Goal: Communication & Community: Answer question/provide support

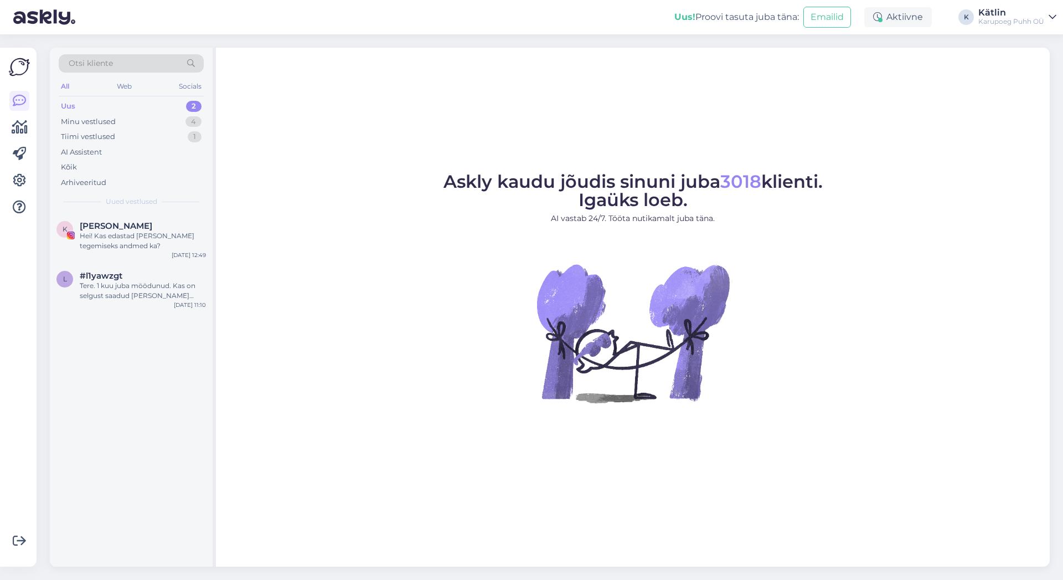
click at [81, 105] on div "Uus 2" at bounding box center [131, 107] width 145 height 16
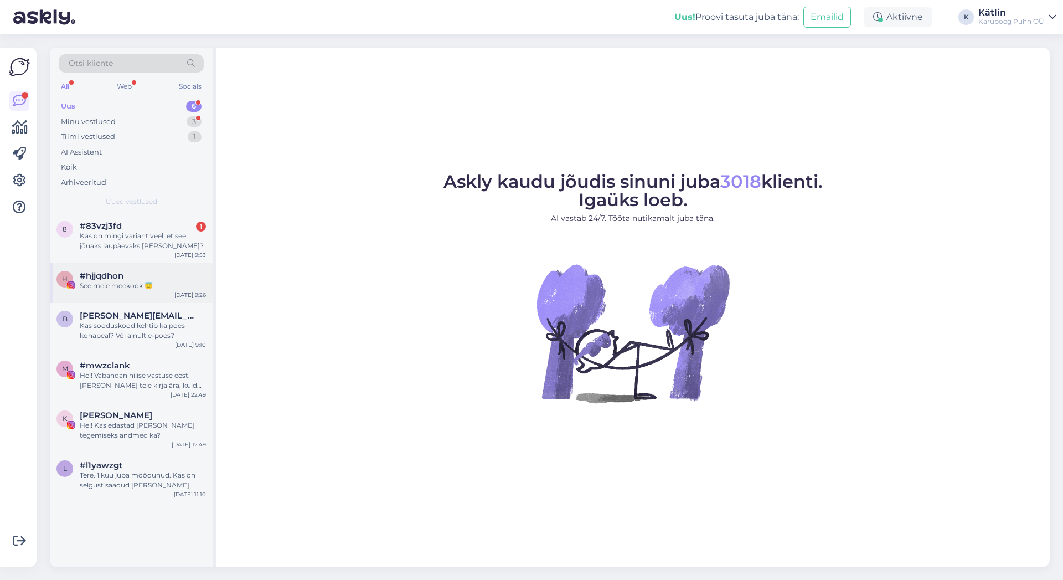
click at [129, 286] on div "See meie meekook 😇" at bounding box center [143, 286] width 126 height 10
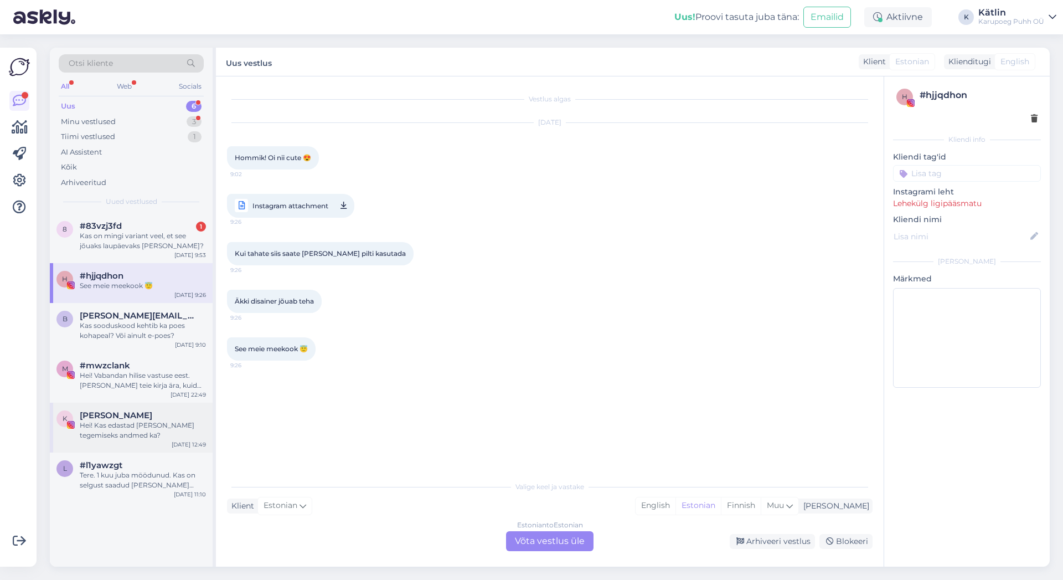
click at [177, 429] on div "Hei! Kas edastad [PERSON_NAME] tegemiseks andmed ka?" at bounding box center [143, 430] width 126 height 20
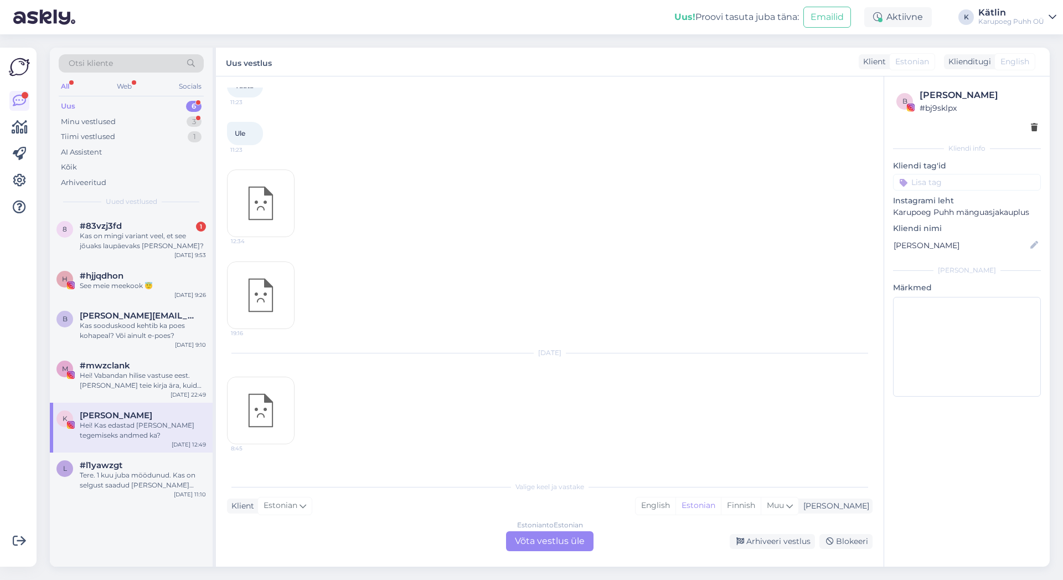
scroll to position [1686, 0]
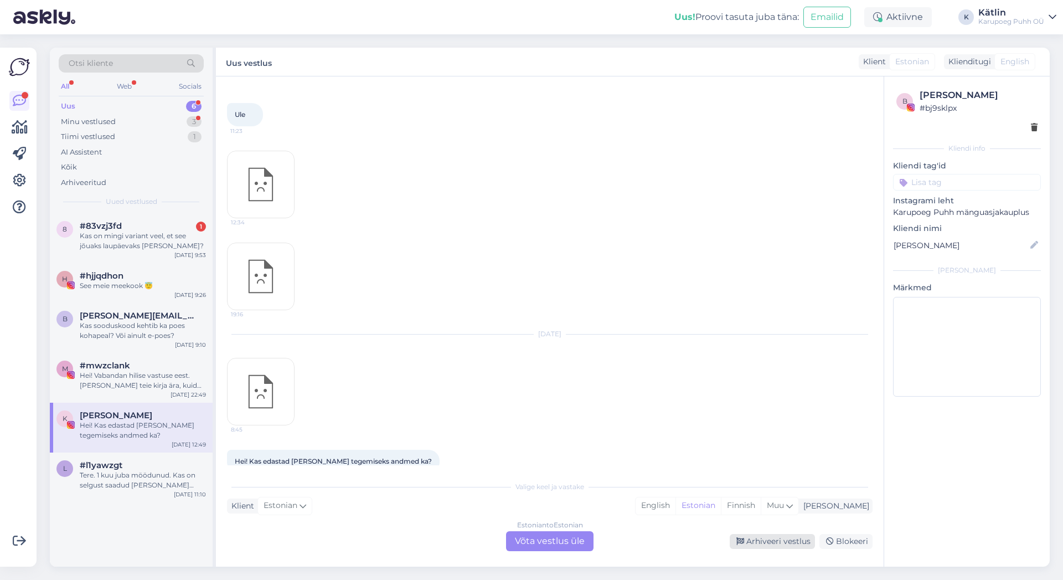
click at [792, 539] on div "Arhiveeri vestlus" at bounding box center [772, 541] width 85 height 15
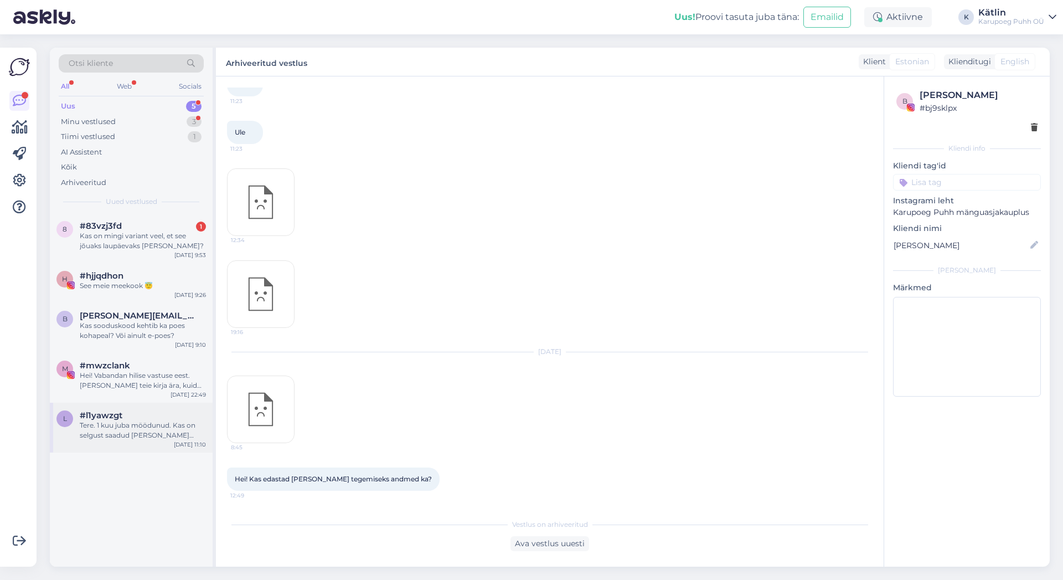
scroll to position [1648, 0]
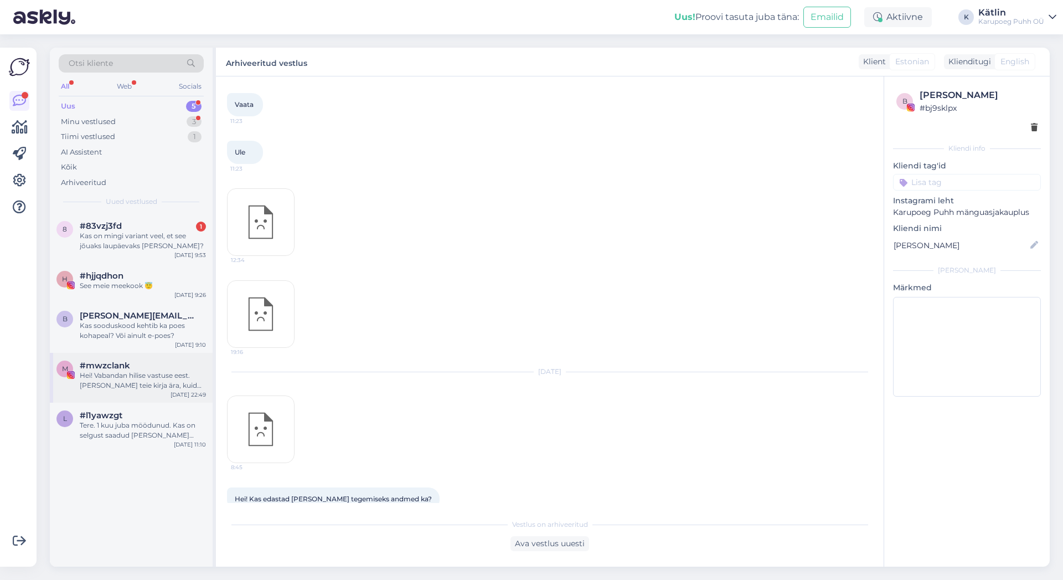
click at [133, 377] on div "Hei! Vabandan hilise vastuse eest. [PERSON_NAME] teie kirja ära, kuid kuna kohe…" at bounding box center [143, 380] width 126 height 20
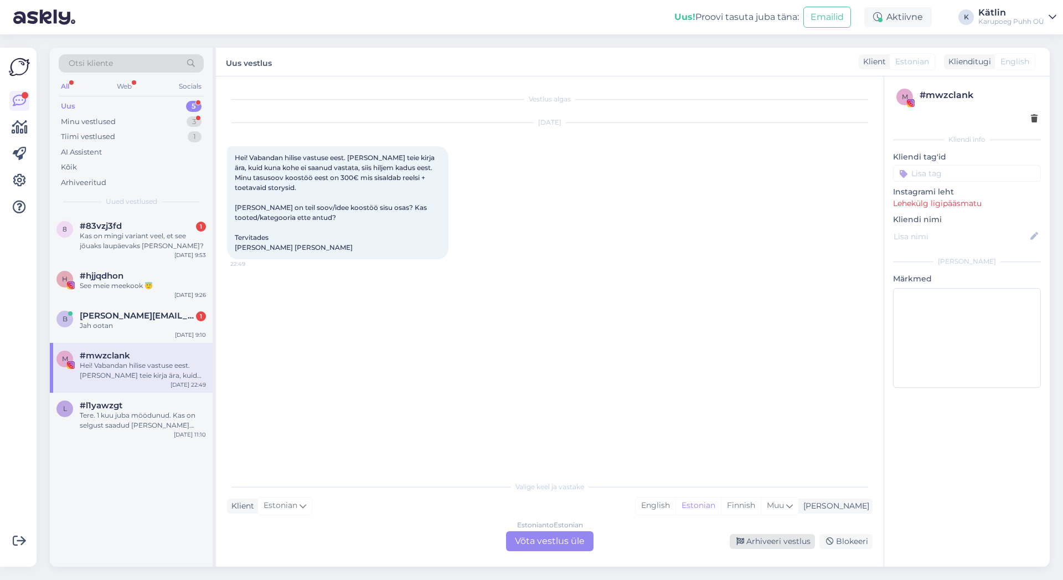
click at [775, 541] on div "Arhiveeri vestlus" at bounding box center [772, 541] width 85 height 15
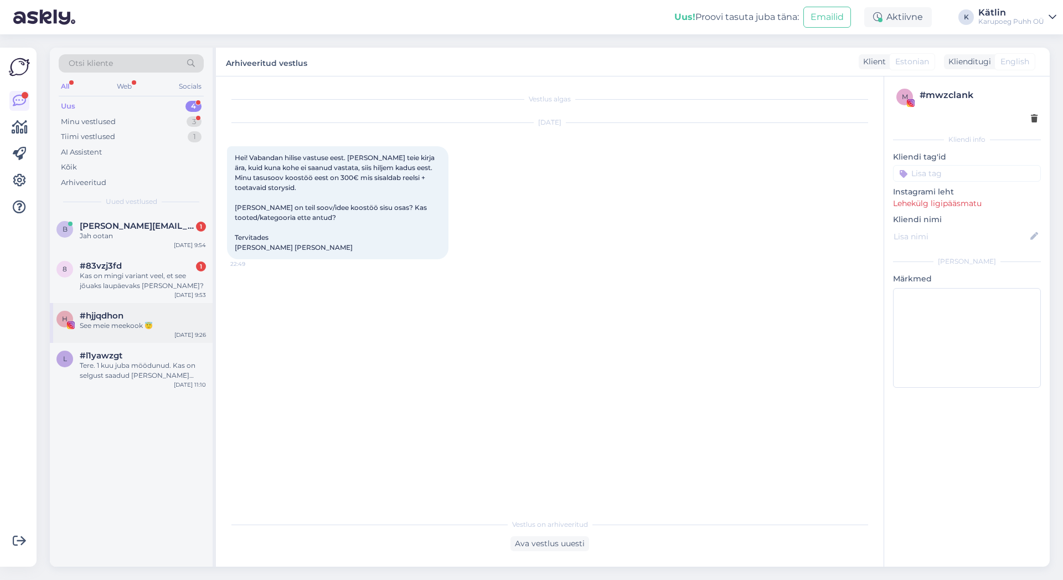
click at [130, 322] on div "See meie meekook 😇" at bounding box center [143, 326] width 126 height 10
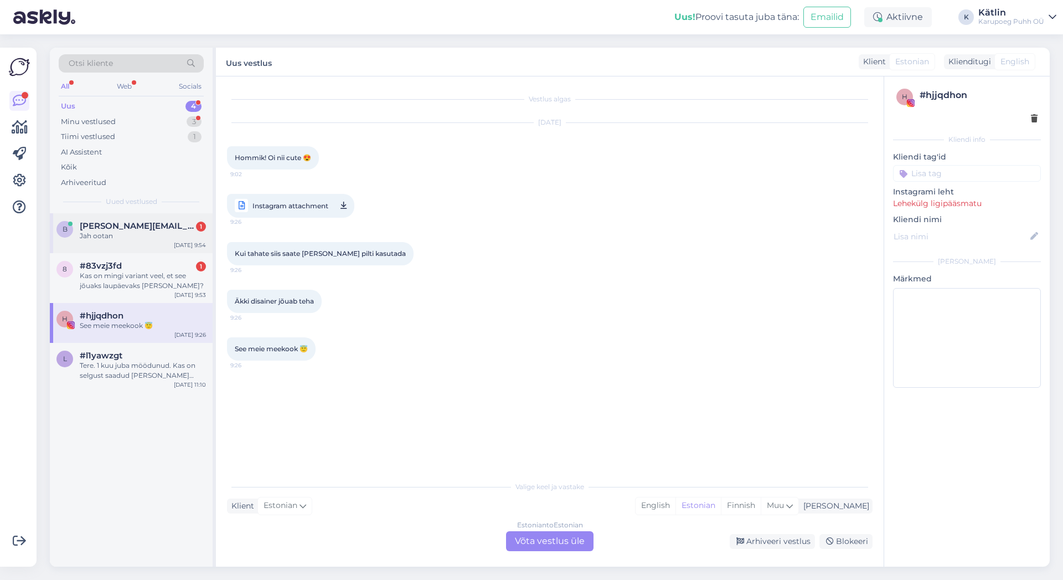
click at [120, 233] on div "Jah ootan" at bounding box center [143, 236] width 126 height 10
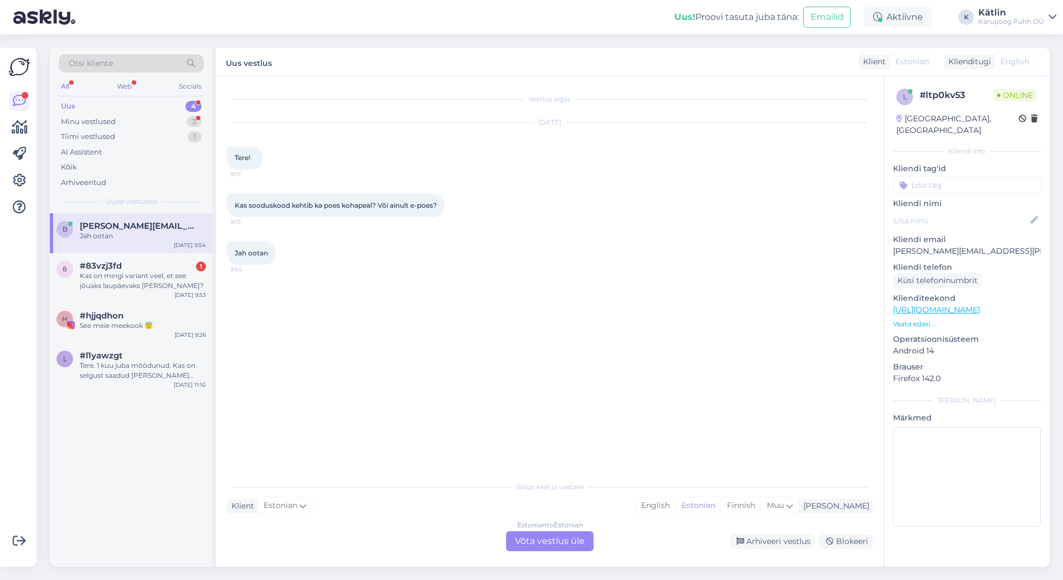
click at [572, 539] on div "Estonian to Estonian Võta vestlus üle" at bounding box center [549, 541] width 87 height 20
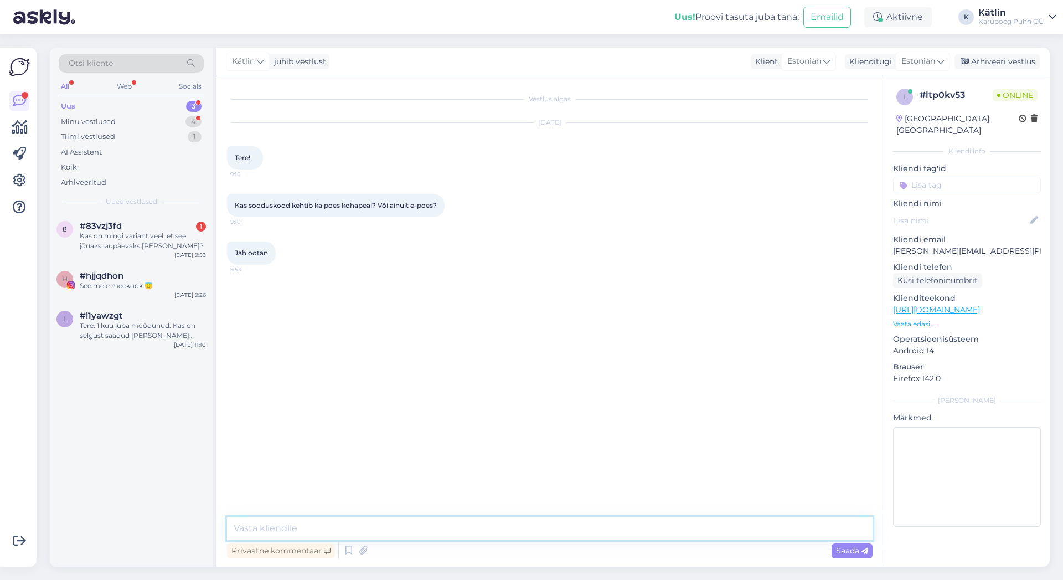
click at [458, 526] on textarea at bounding box center [550, 528] width 646 height 23
type textarea "Tere! Mis sooduskoodi täpsemalt silmas peate?"
click at [121, 277] on span "#hjjqdhon" at bounding box center [102, 276] width 44 height 10
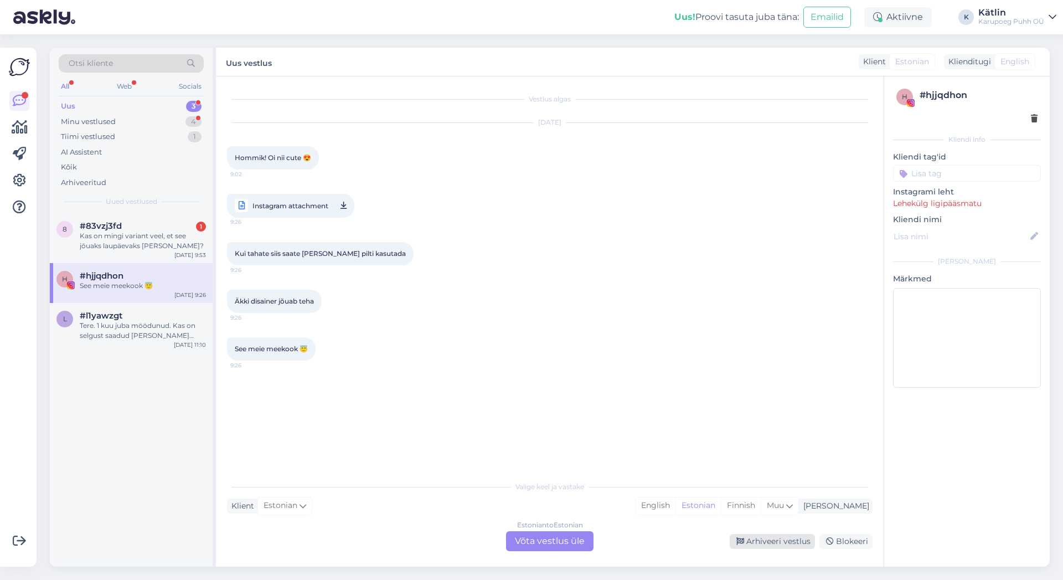
click at [779, 544] on div "Arhiveeri vestlus" at bounding box center [772, 541] width 85 height 15
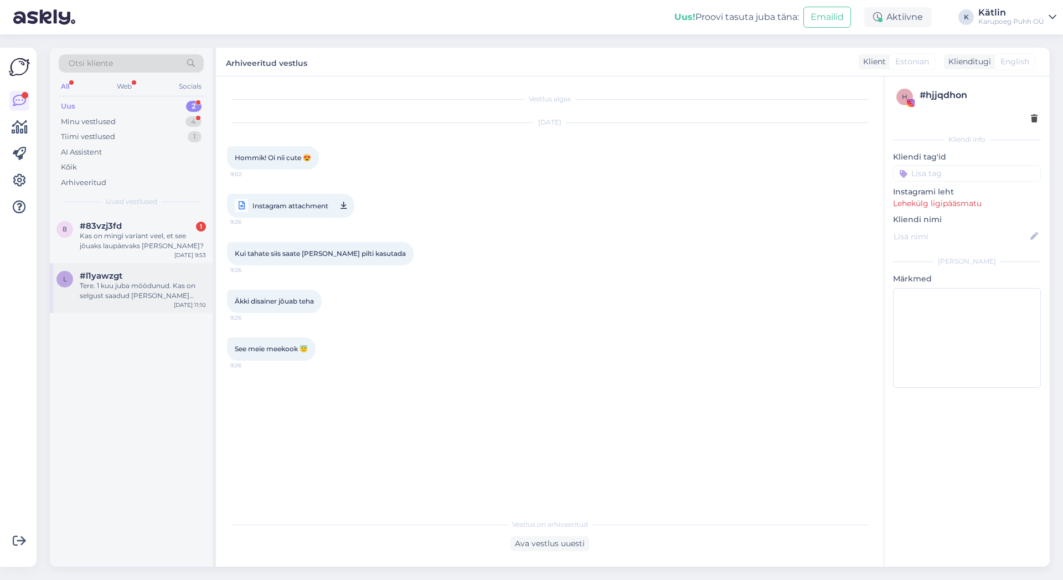
click at [125, 295] on div "Tere. 1 kuu juba möödunud. Kas on selgust saadud [PERSON_NAME] epoodi uued mons…" at bounding box center [143, 291] width 126 height 20
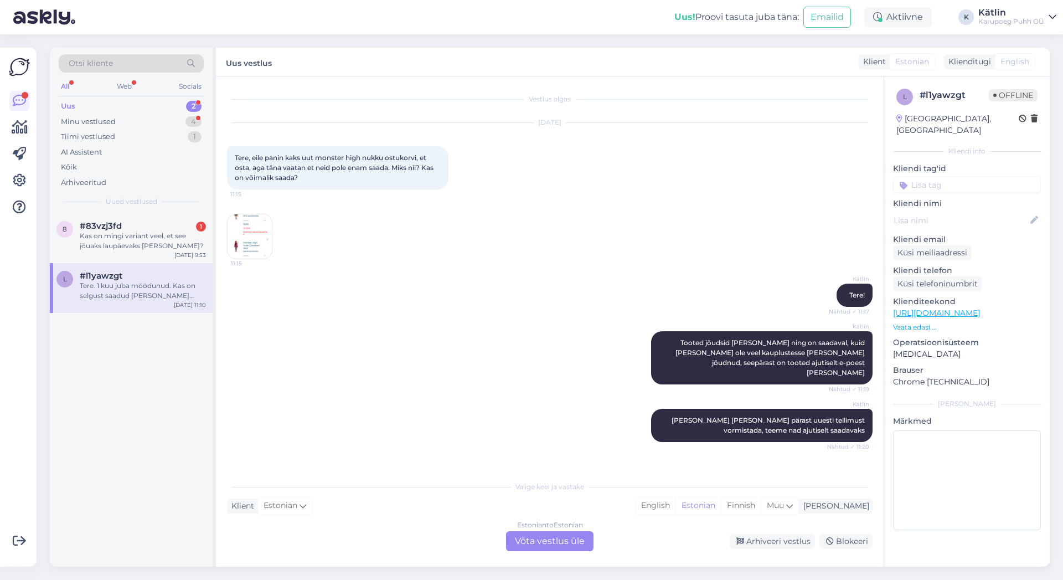
scroll to position [2554, 0]
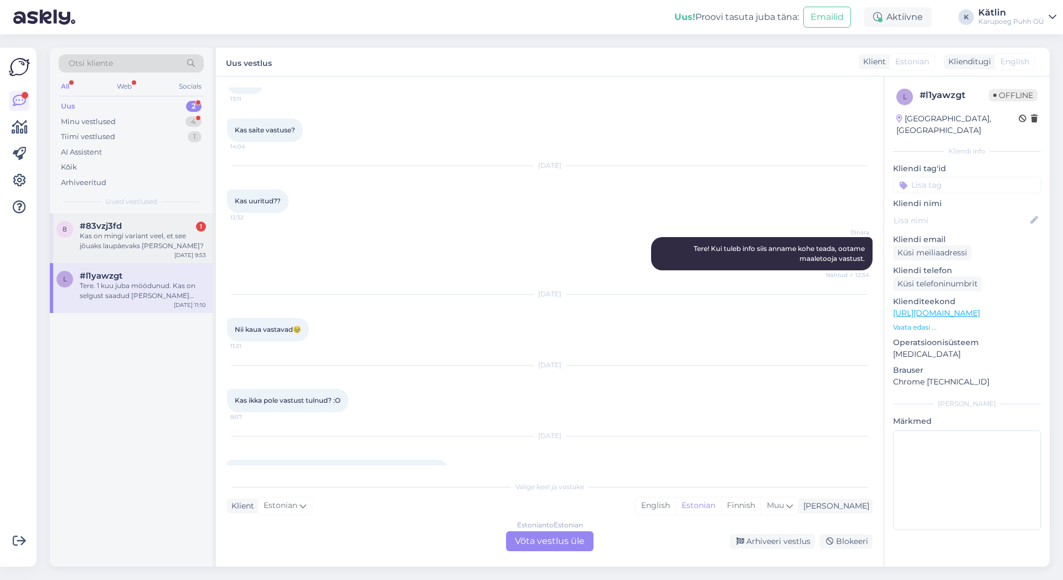
click at [143, 234] on div "Kas on mingi variant veel, et see jõuaks laupäevaks [PERSON_NAME]?" at bounding box center [143, 241] width 126 height 20
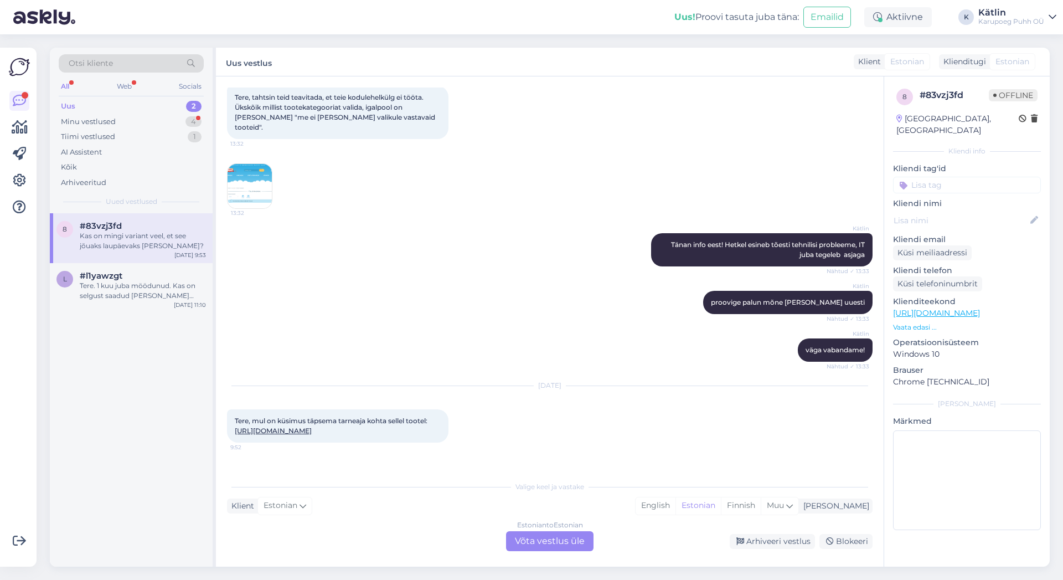
scroll to position [97, 0]
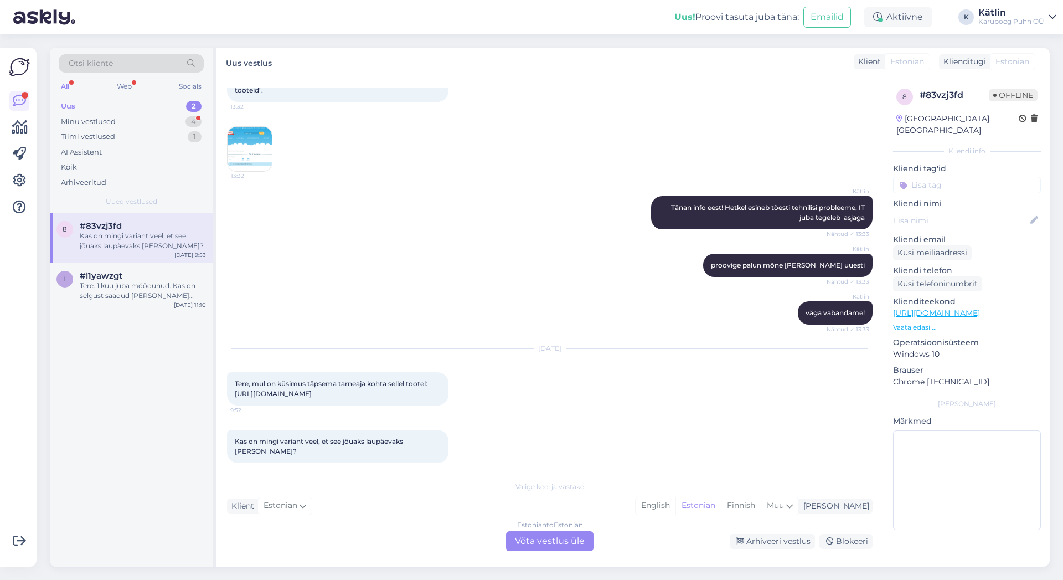
click at [980, 308] on link "[URL][DOMAIN_NAME]" at bounding box center [936, 313] width 87 height 10
click at [95, 122] on div "Minu vestlused" at bounding box center [88, 121] width 55 height 11
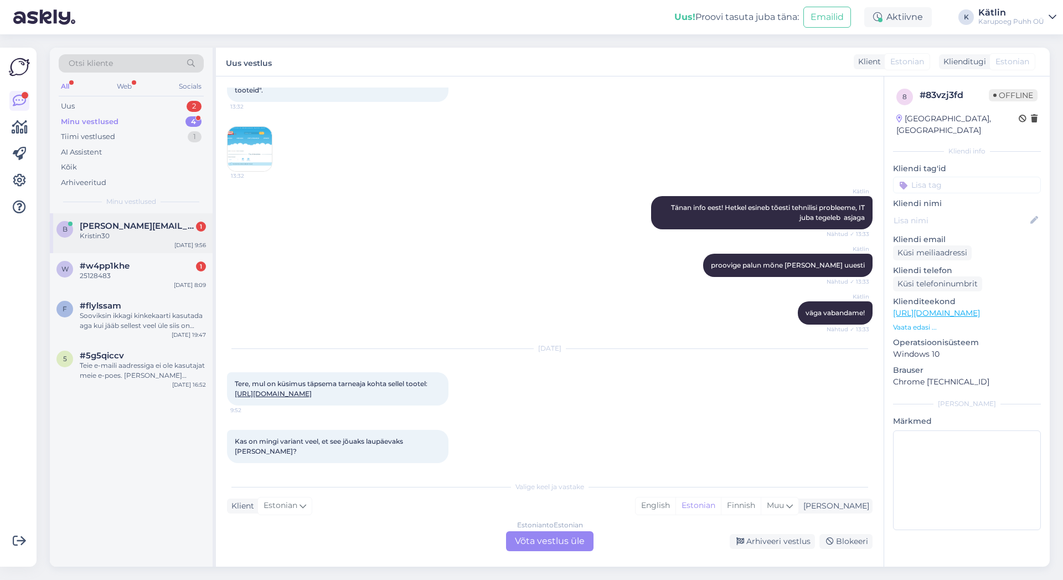
click at [123, 226] on span "[PERSON_NAME][EMAIL_ADDRESS][PERSON_NAME][DOMAIN_NAME]" at bounding box center [137, 226] width 115 height 10
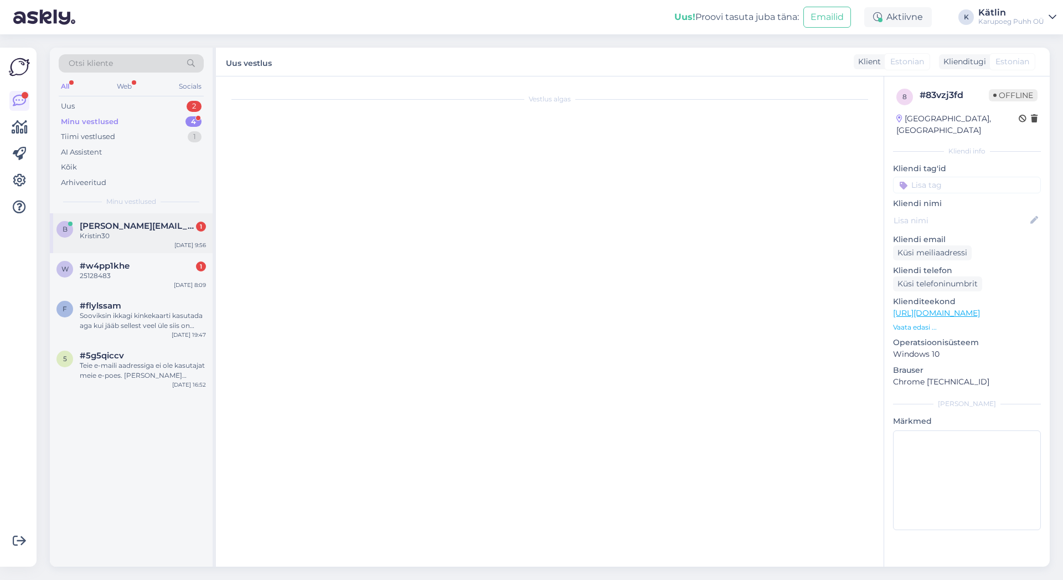
scroll to position [0, 0]
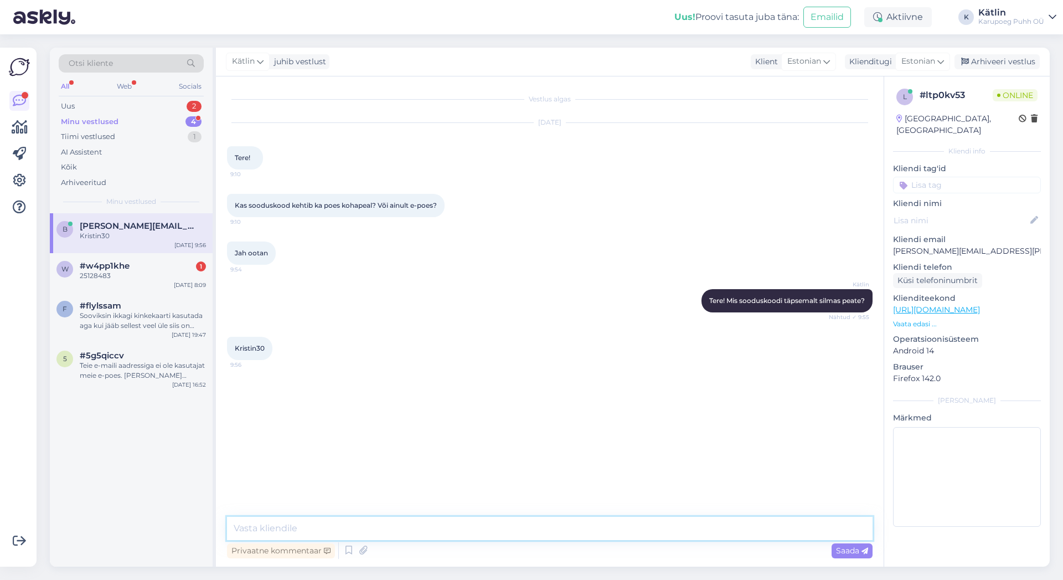
click at [290, 531] on textarea at bounding box center [550, 528] width 646 height 23
type textarea "See kood kehtib ainult e-poes"
type textarea "Palun :)"
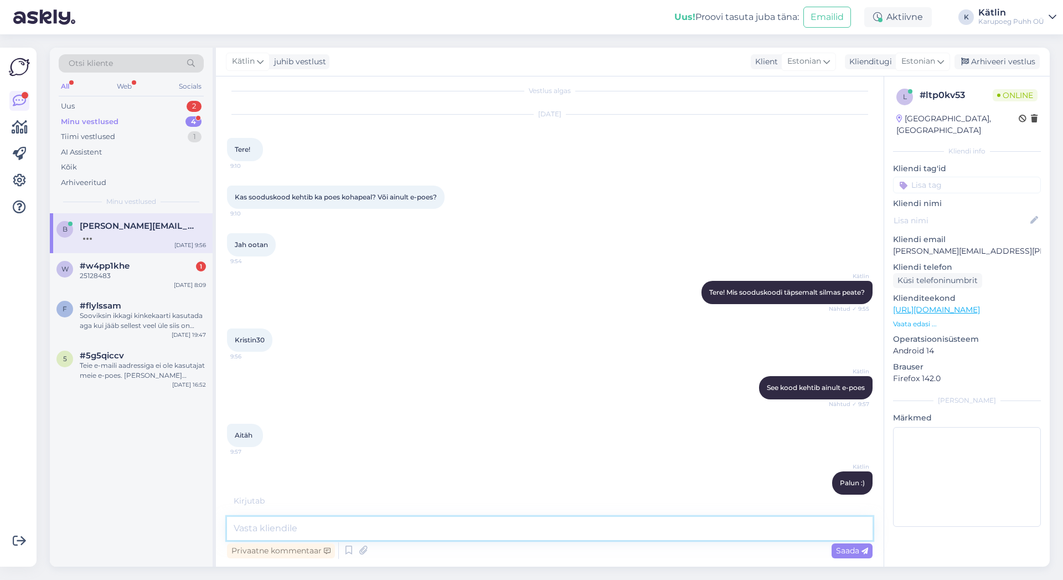
scroll to position [56, 0]
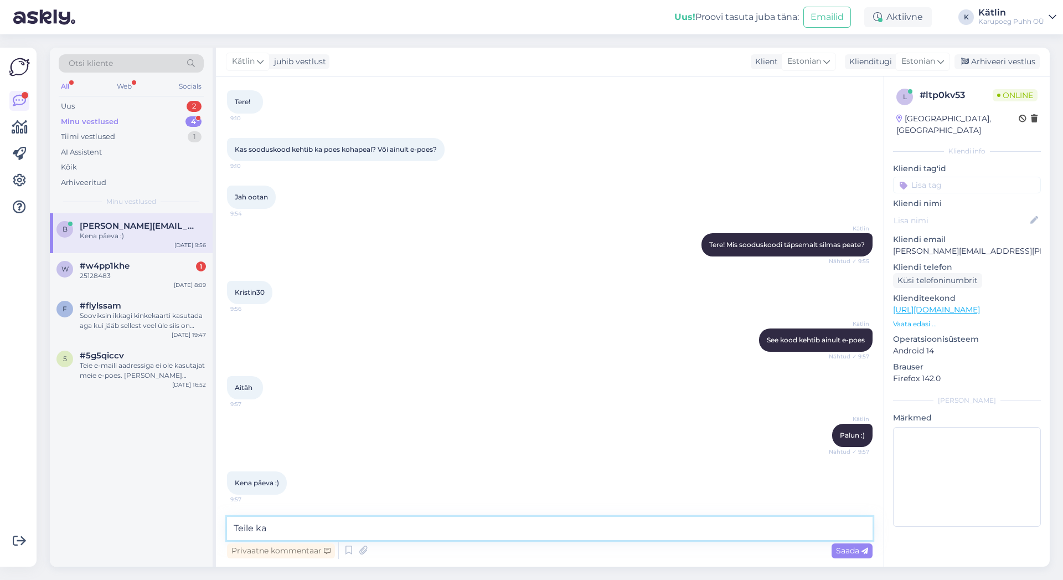
type textarea "Teile ka!"
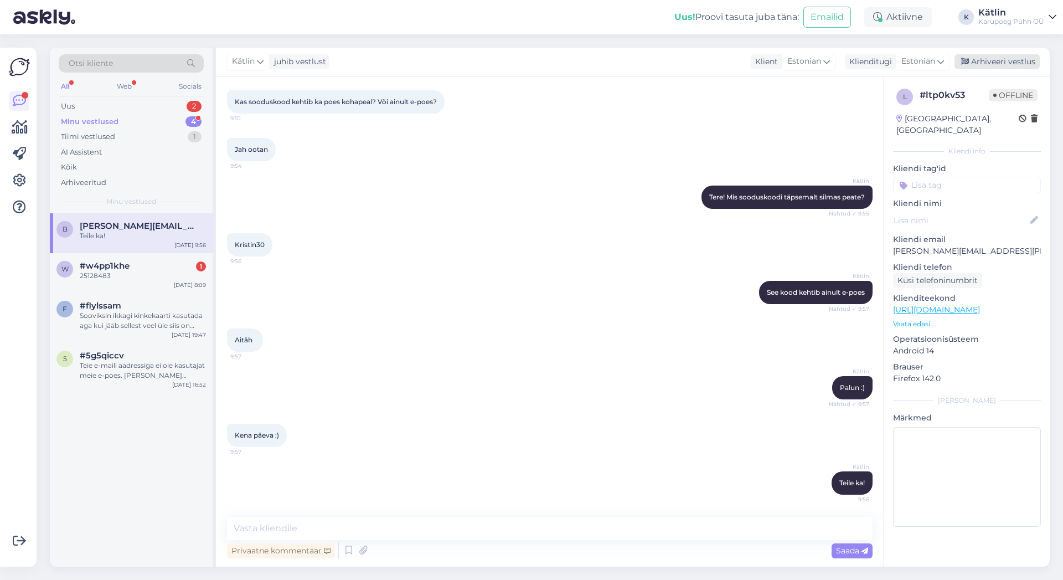
click at [1009, 65] on div "Arhiveeri vestlus" at bounding box center [996, 61] width 85 height 15
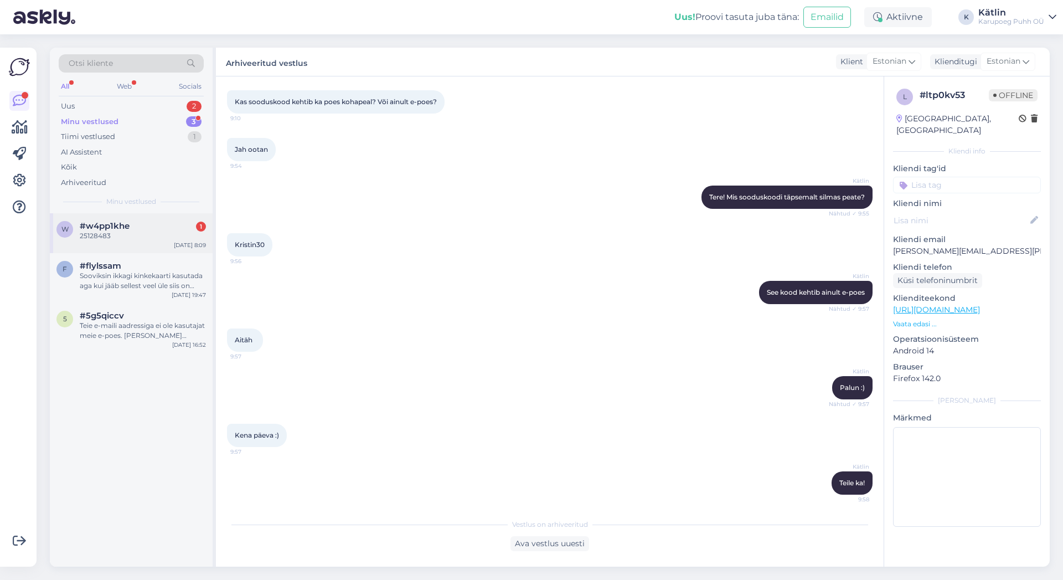
click at [111, 235] on div "25128483" at bounding box center [143, 236] width 126 height 10
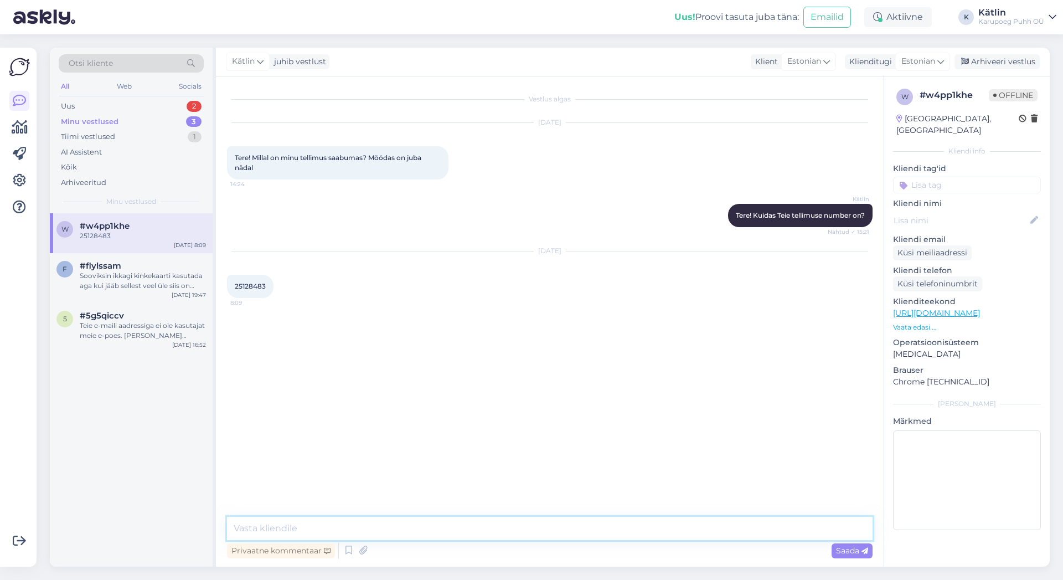
click at [323, 528] on textarea at bounding box center [550, 528] width 646 height 23
click at [408, 525] on textarea "Tere! Teie tellitud nukk on eeltellitav nukk tarneajaga 3-7 tööpäeva" at bounding box center [550, 528] width 646 height 23
click at [543, 527] on textarea "Tere! Teie tellitud nukk on eeltellitav toode tarneajaga 3-7 tööpäeva" at bounding box center [550, 528] width 646 height 23
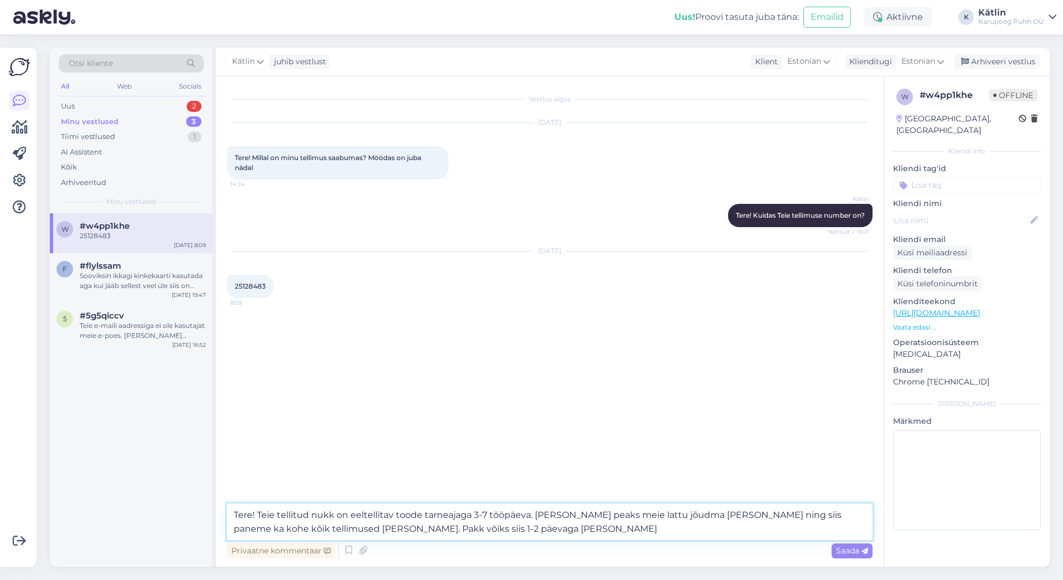
type textarea "Tere! Teie tellitud nukk on eeltellitav toode tarneajaga 3-7 tööpäeva. [PERSON_…"
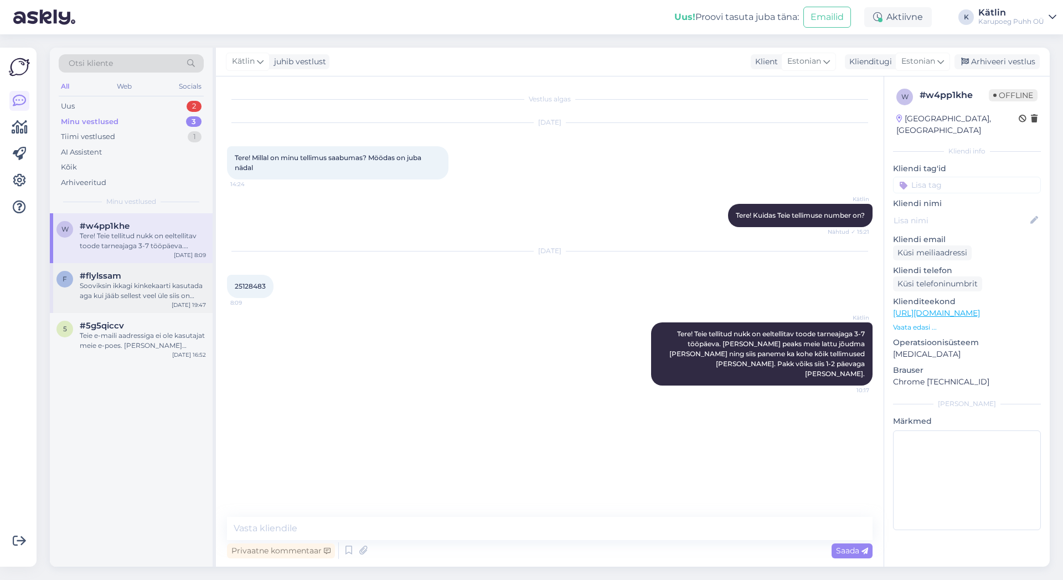
click at [147, 291] on div "Sooviksin ikkagi kinkekaarti kasutada aga kui jääb sellest veel üle siis on lap…" at bounding box center [143, 291] width 126 height 20
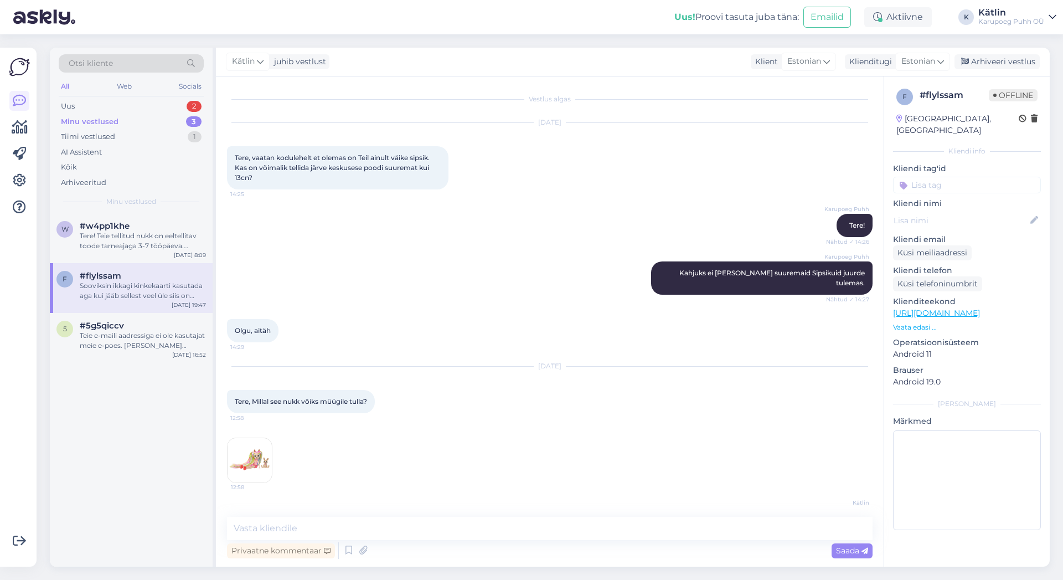
scroll to position [4938, 0]
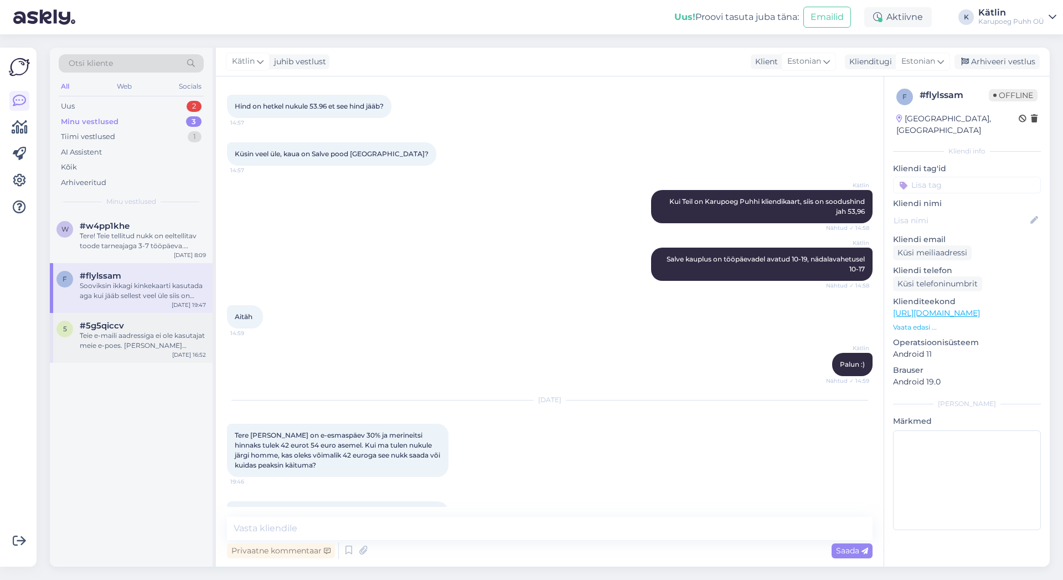
click at [148, 351] on div "5 #5g5qiccv Teie e-maili aadressiga ei ole kasutajat meie e-poes. [PERSON_NAME]…" at bounding box center [131, 338] width 163 height 50
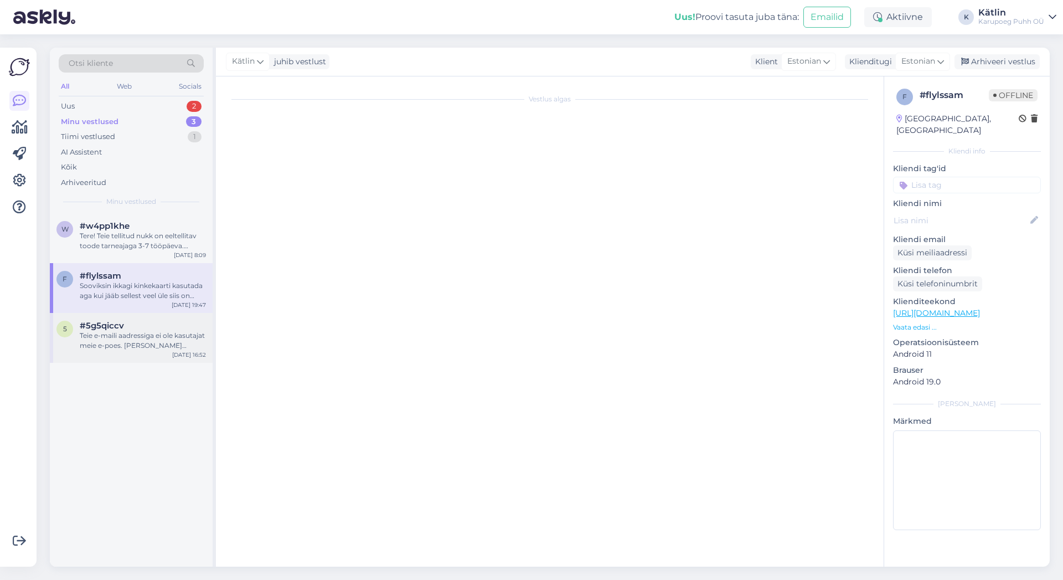
scroll to position [68, 0]
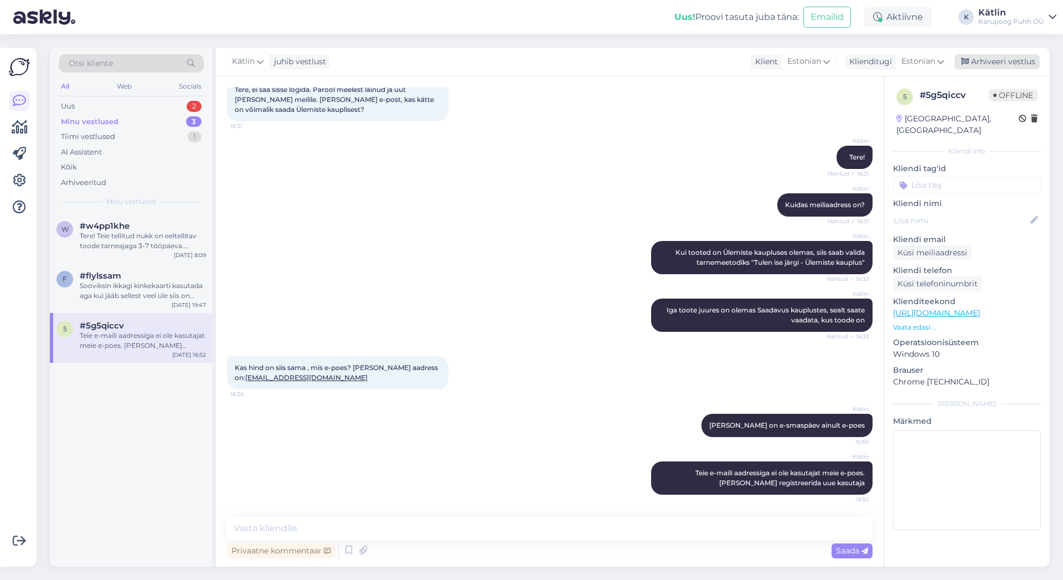
click at [1003, 61] on div "Arhiveeri vestlus" at bounding box center [996, 61] width 85 height 15
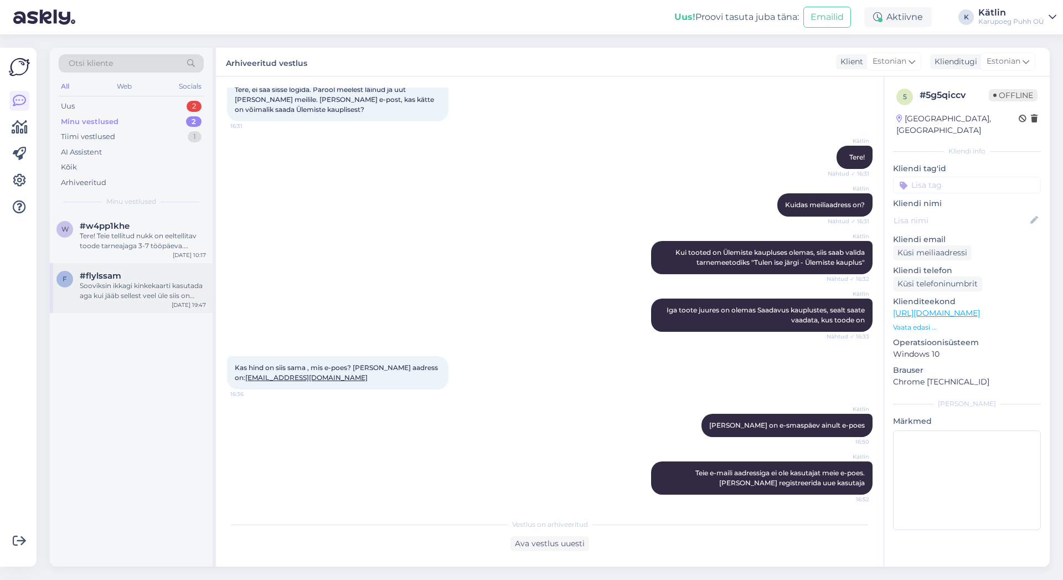
click at [110, 292] on div "Sooviksin ikkagi kinkekaarti kasutada aga kui jääb sellest veel üle siis on lap…" at bounding box center [143, 291] width 126 height 20
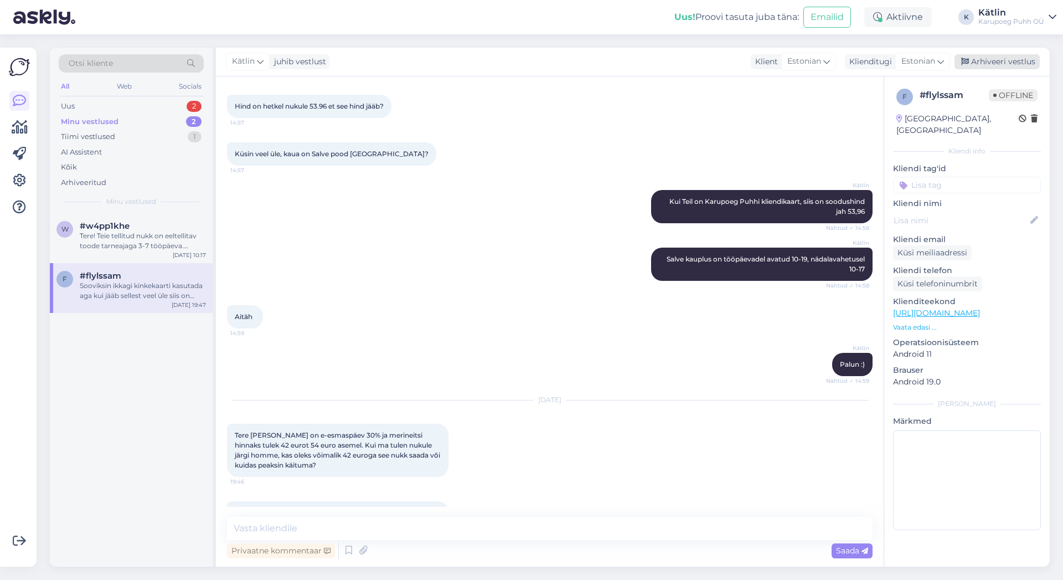
click at [1003, 66] on div "Arhiveeri vestlus" at bounding box center [996, 61] width 85 height 15
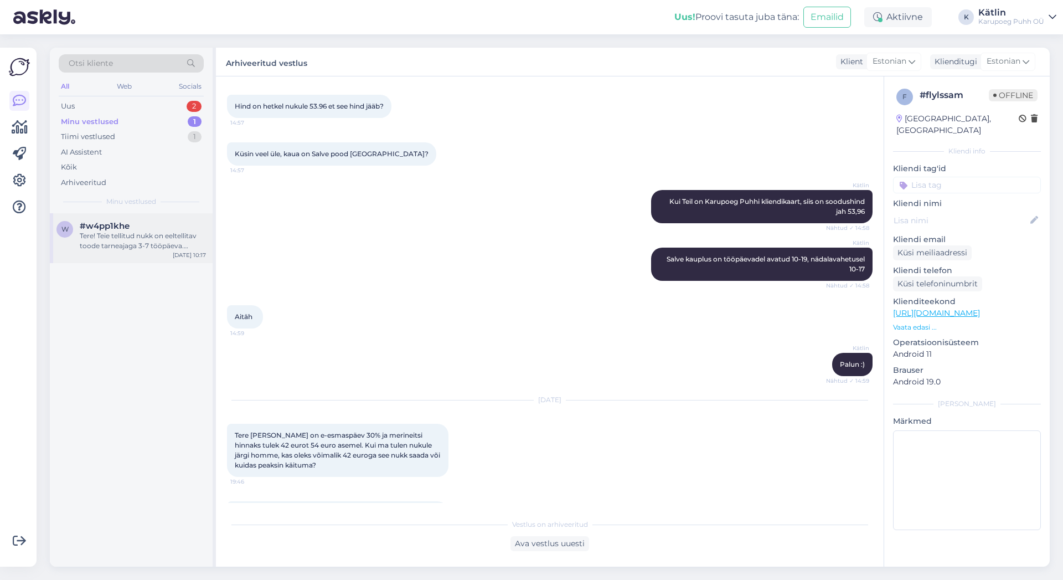
click at [104, 254] on div "w #w4pp1khe Tere! Teie tellitud nukk on eeltellitav toode tarneajaga 3-7 tööpäe…" at bounding box center [131, 238] width 163 height 50
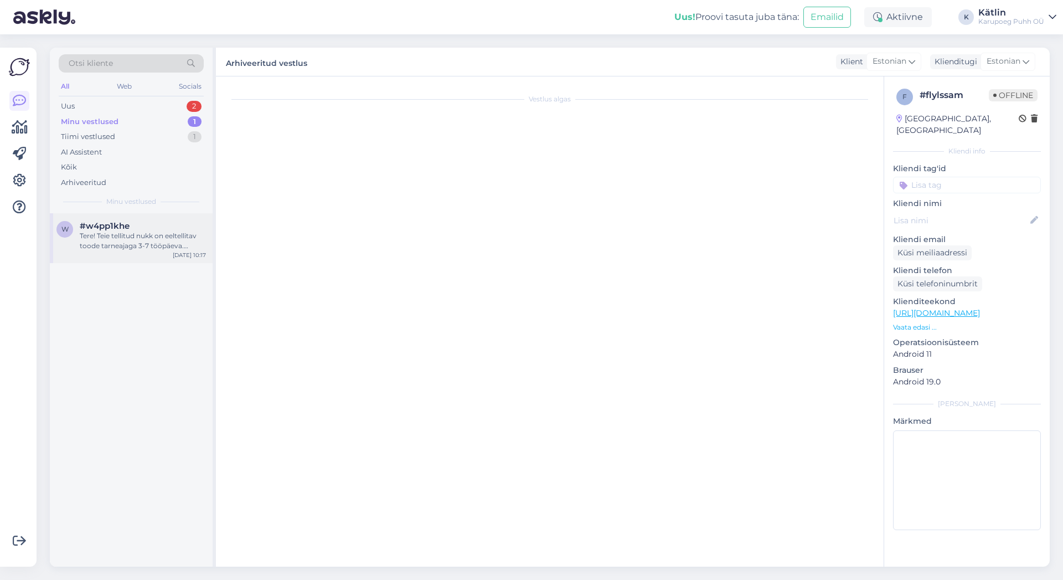
scroll to position [0, 0]
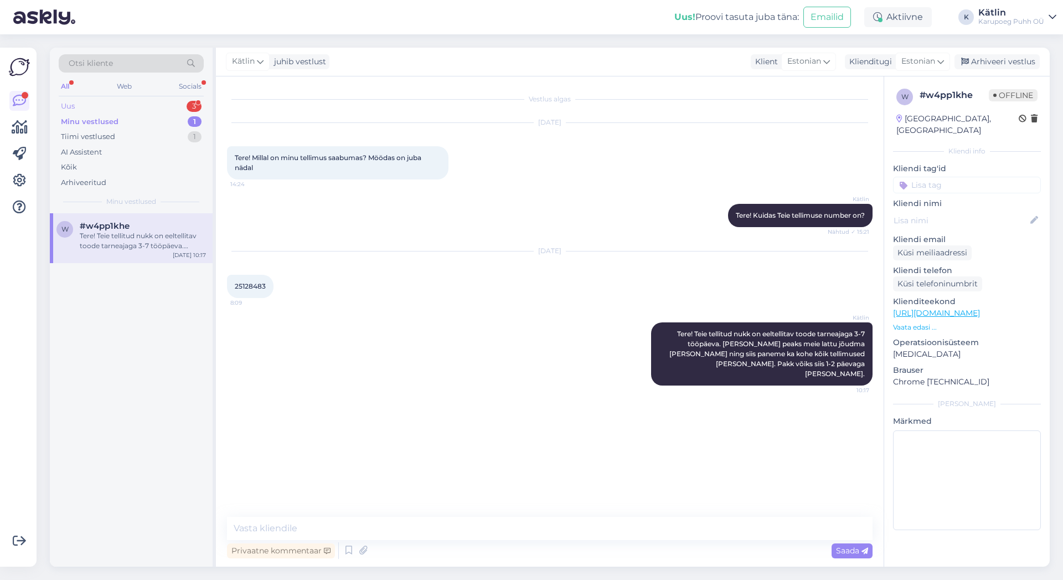
click at [96, 104] on div "Uus 3" at bounding box center [131, 107] width 145 height 16
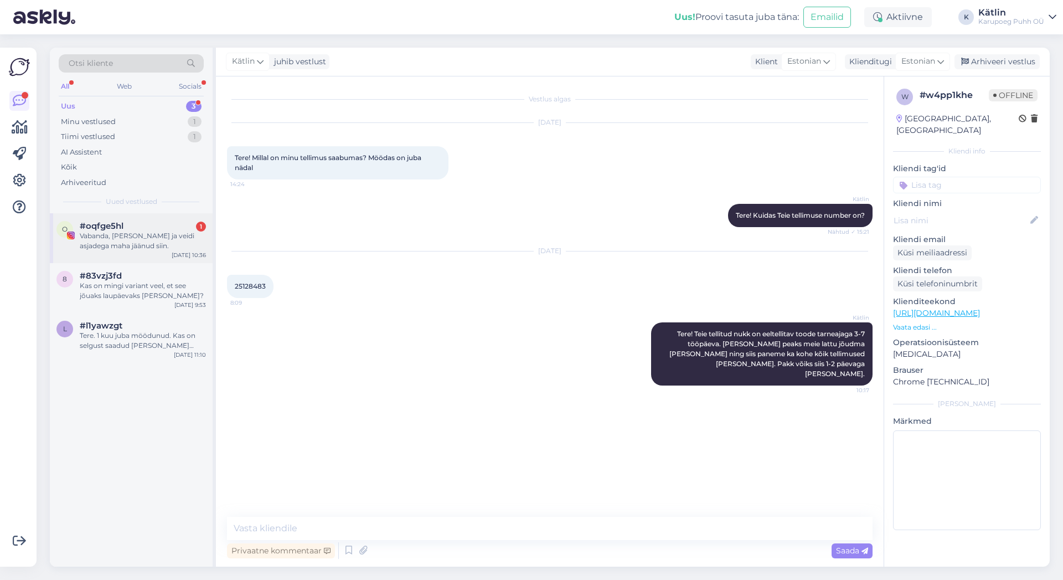
click at [160, 244] on div "Vabanda, [PERSON_NAME] ja veidi asjadega maha jäänud siin." at bounding box center [143, 241] width 126 height 20
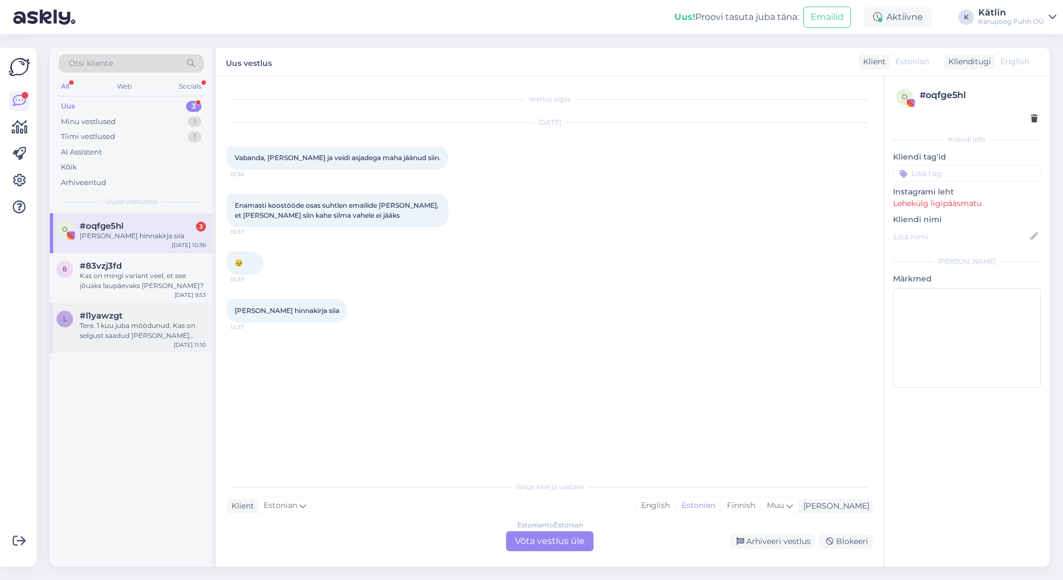
click at [107, 337] on div "Tere. 1 kuu juba möödunud. Kas on selgust saadud [PERSON_NAME] epoodi uued mons…" at bounding box center [143, 331] width 126 height 20
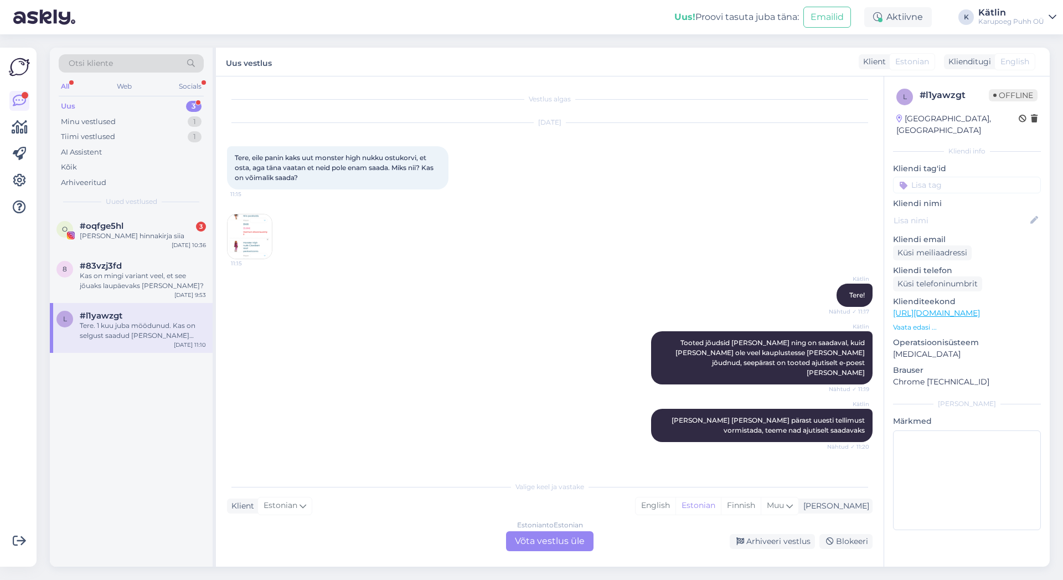
scroll to position [2554, 0]
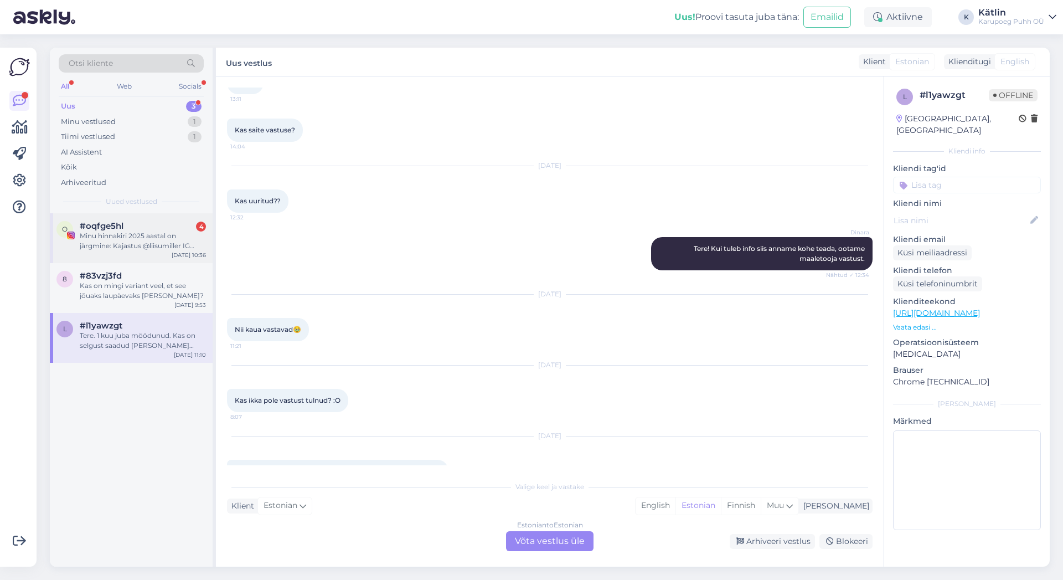
click at [156, 238] on div "Minu hinnakiri 2025 aastal on järgmine: Kajastus @liisumiller IG kontol: 500+KM…" at bounding box center [143, 241] width 126 height 20
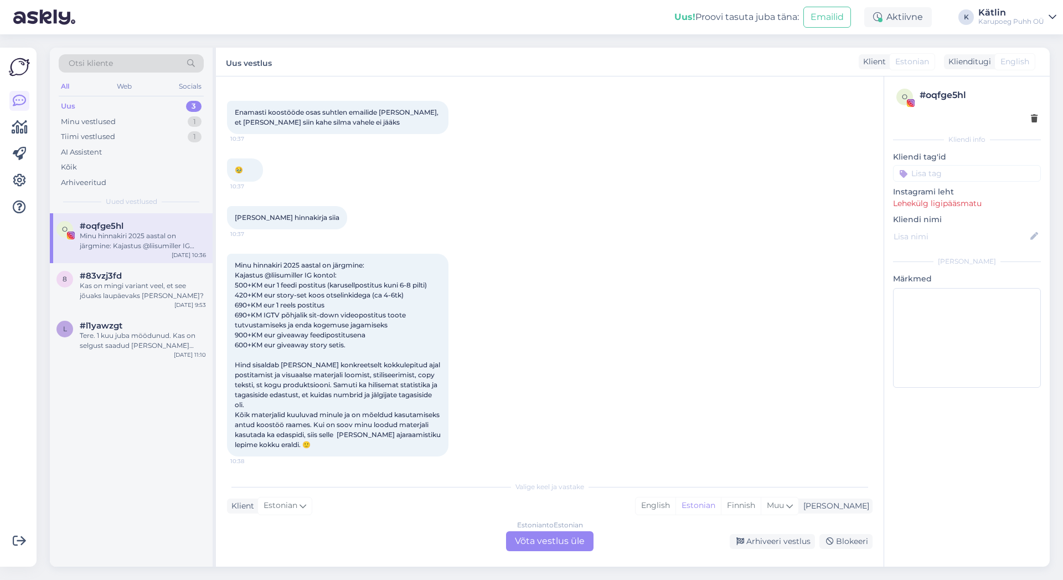
scroll to position [96, 0]
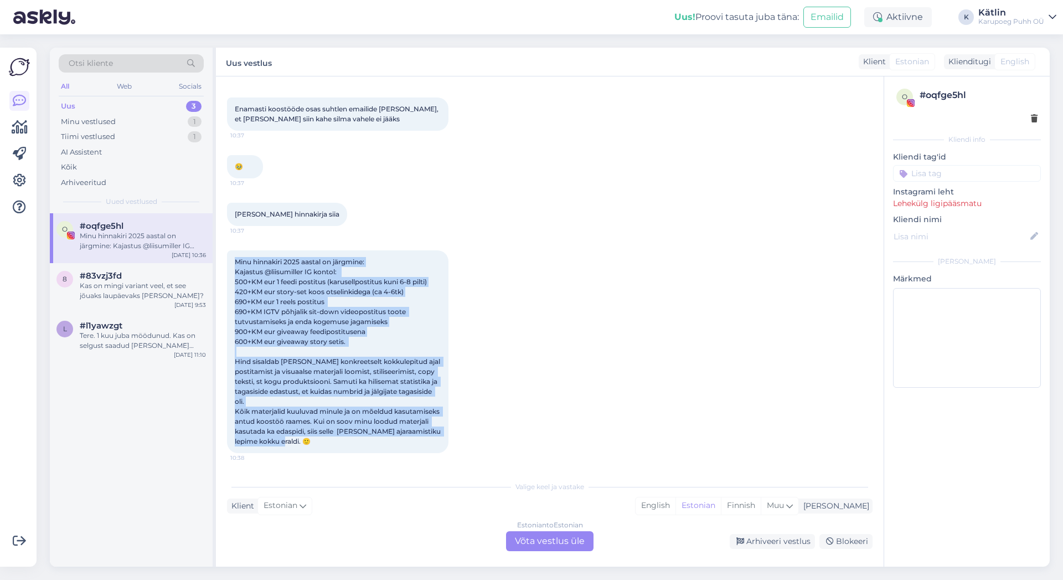
drag, startPoint x: 235, startPoint y: 259, endPoint x: 409, endPoint y: 438, distance: 250.2
click at [409, 438] on div "Minu hinnakiri 2025 aastal on järgmine: Kajastus @liisumiller IG kontol: 500+KM…" at bounding box center [337, 351] width 221 height 203
copy span "Minu hinnakiri 2025 aastal on järgmine: Kajastus @liisumiller IG kontol: 500+KM…"
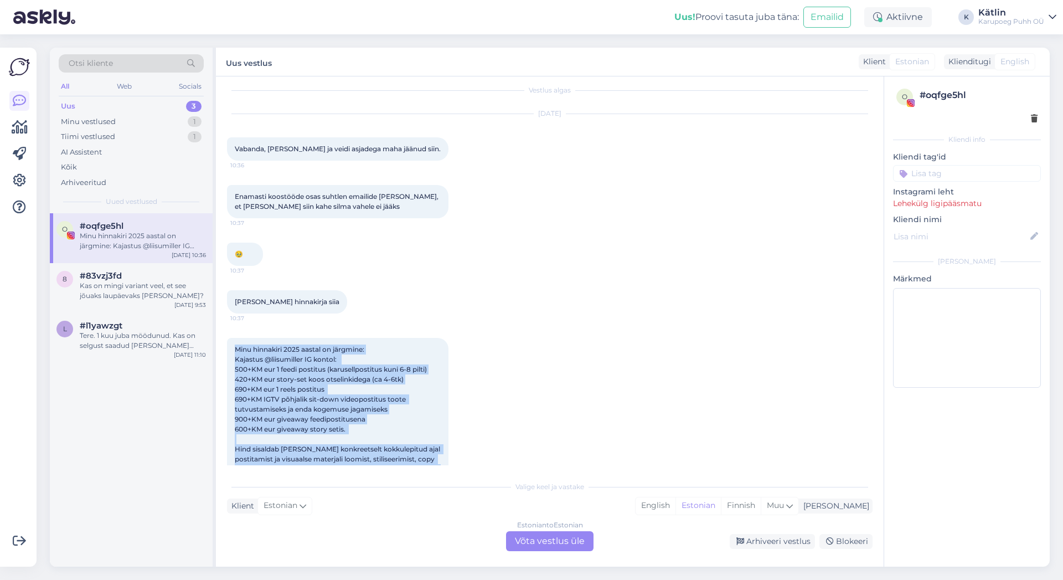
scroll to position [0, 0]
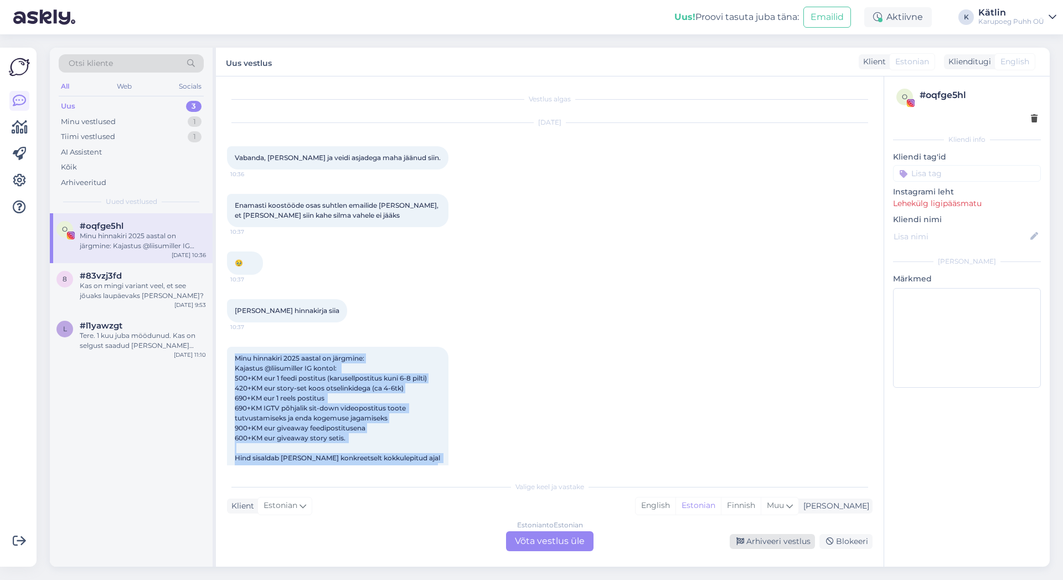
click at [763, 539] on div "Arhiveeri vestlus" at bounding box center [772, 541] width 85 height 15
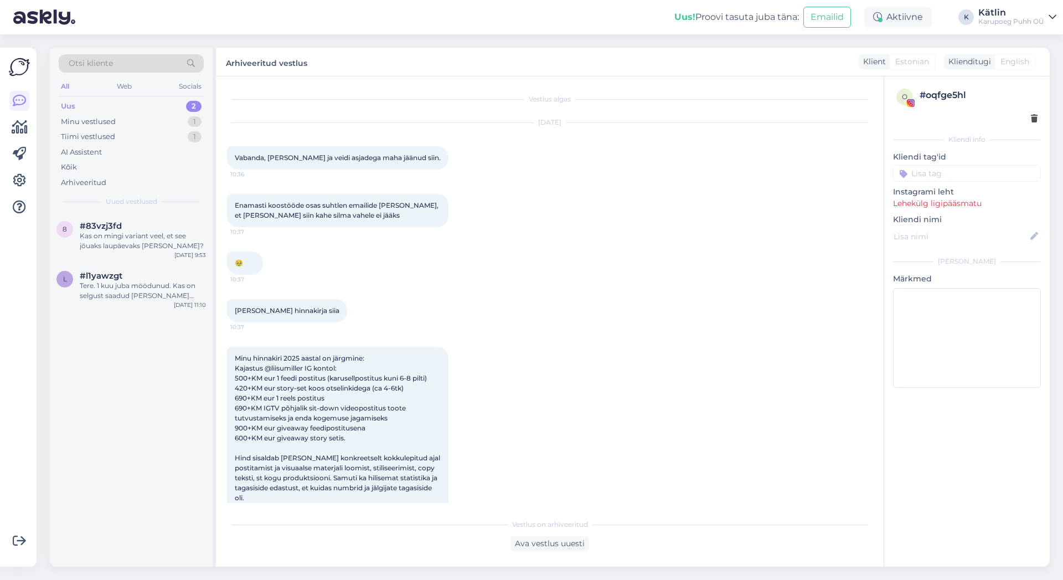
click at [659, 328] on div "[PERSON_NAME] hinnakirja siia 10:37" at bounding box center [550, 311] width 646 height 48
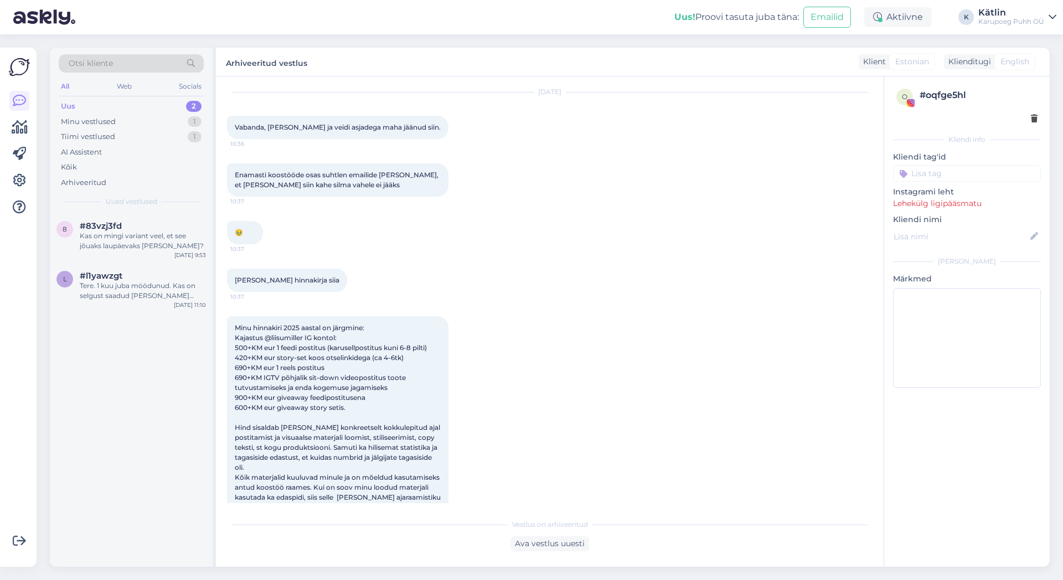
scroll to position [59, 0]
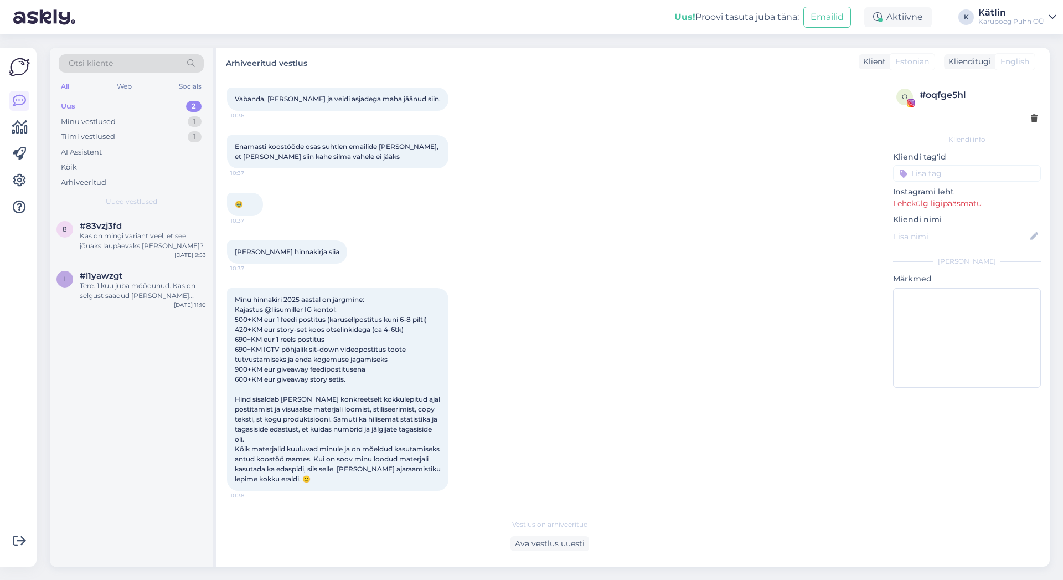
click at [62, 104] on div "Uus" at bounding box center [68, 106] width 14 height 11
click at [73, 105] on div "Uus" at bounding box center [68, 106] width 14 height 11
click at [192, 83] on div "Socials" at bounding box center [190, 86] width 27 height 14
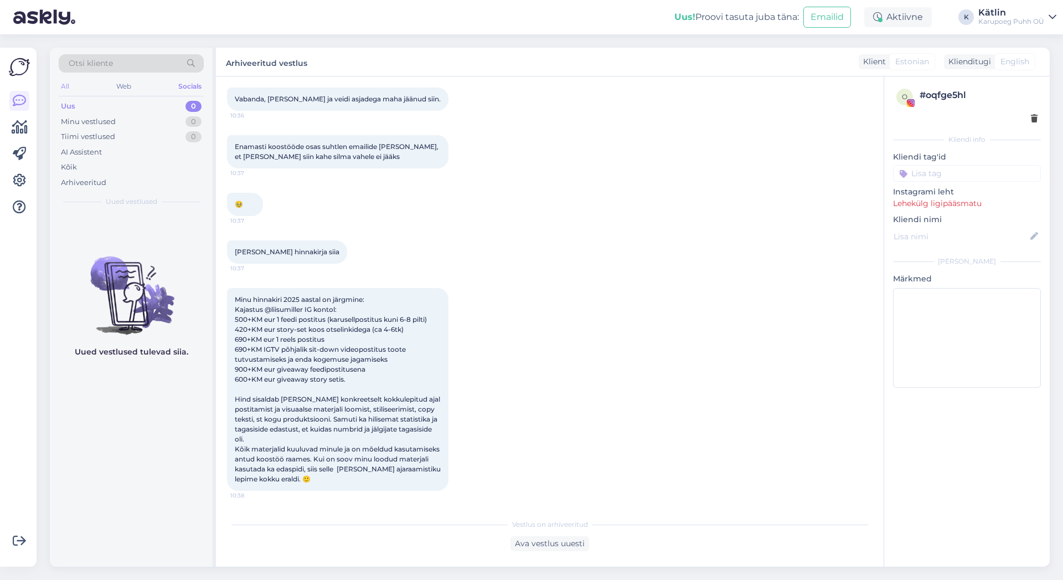
click at [67, 82] on div "All" at bounding box center [65, 86] width 13 height 14
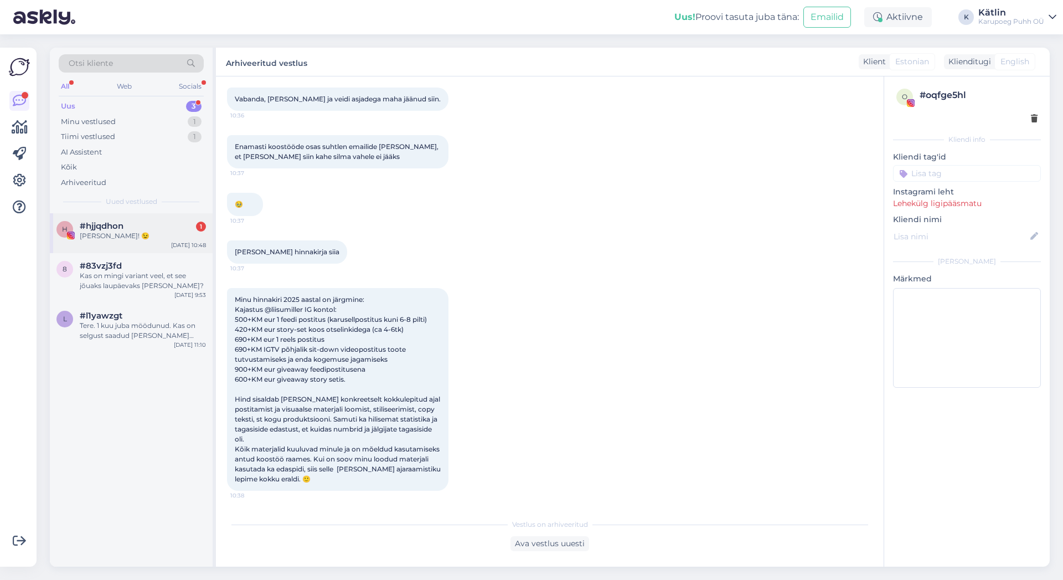
click at [131, 236] on div "[PERSON_NAME]! 😉" at bounding box center [143, 236] width 126 height 10
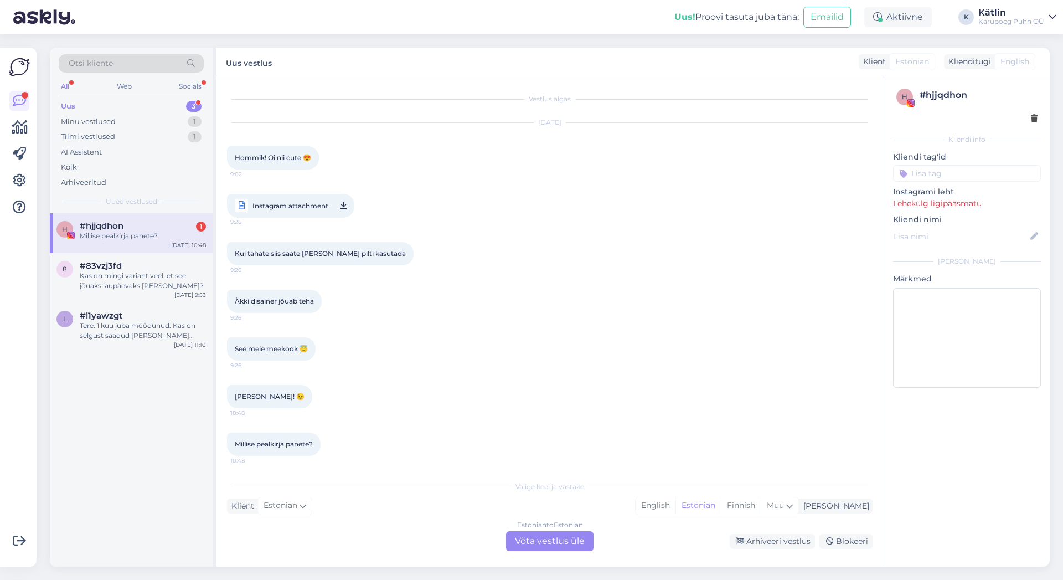
scroll to position [3, 0]
